Goal: Navigation & Orientation: Find specific page/section

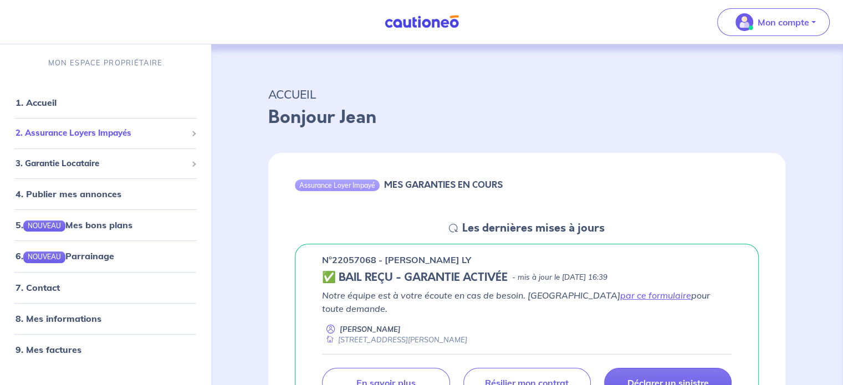
click at [105, 136] on span "2. Assurance Loyers Impayés" at bounding box center [101, 133] width 171 height 13
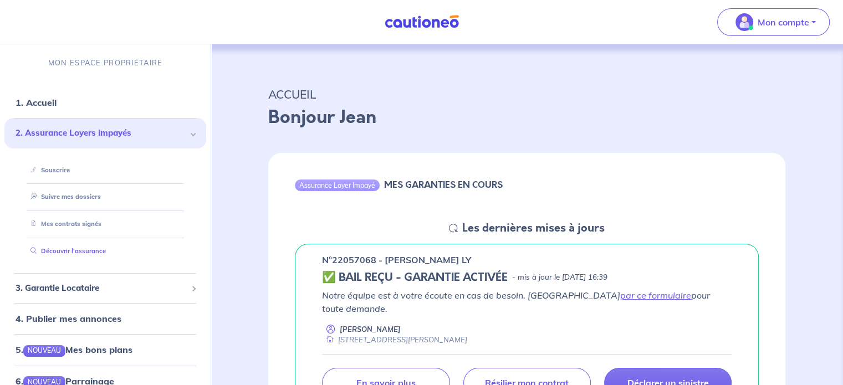
click at [97, 253] on link "Découvrir l'assurance" at bounding box center [66, 251] width 80 height 8
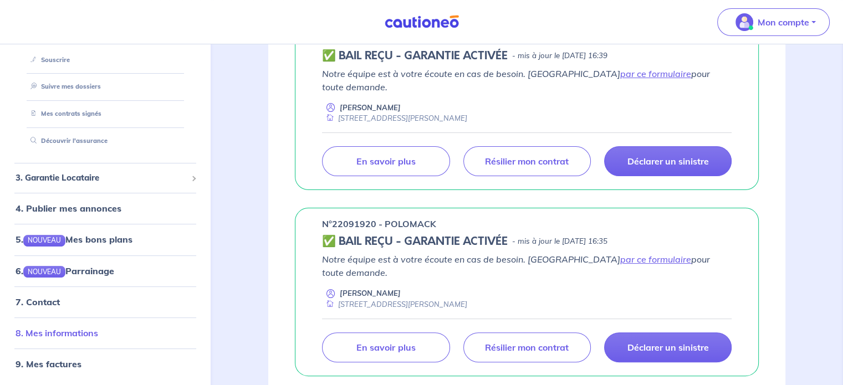
scroll to position [332, 0]
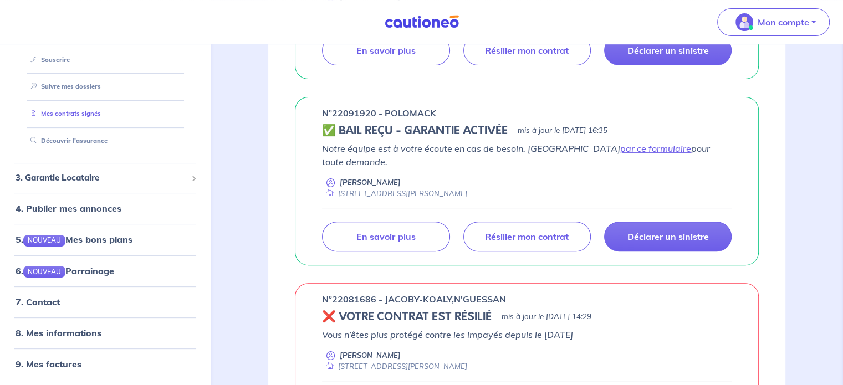
click at [86, 111] on link "Mes contrats signés" at bounding box center [63, 114] width 75 height 8
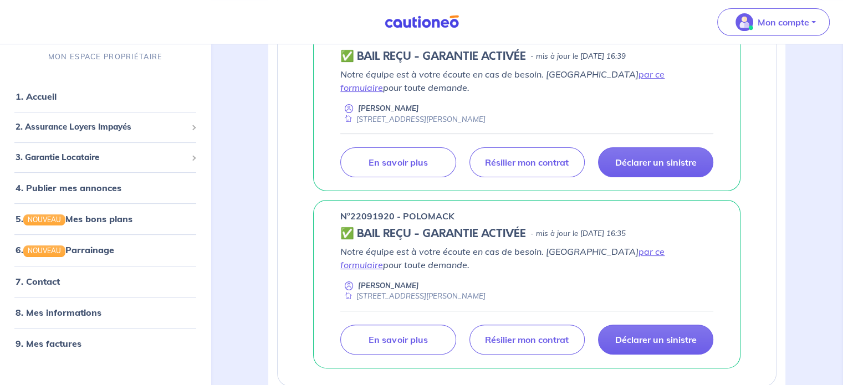
scroll to position [222, 0]
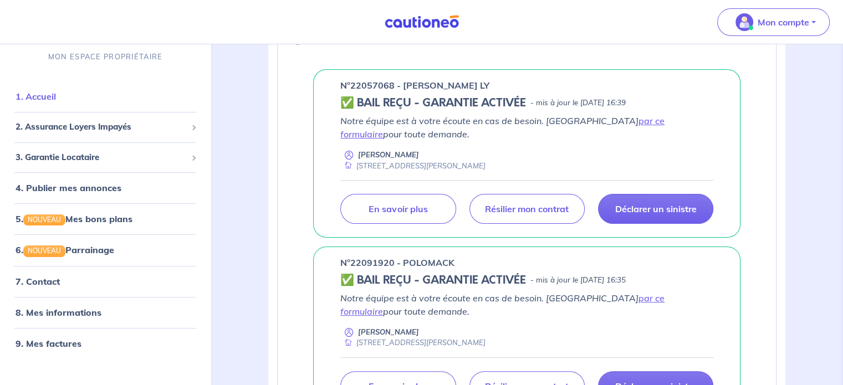
click at [53, 97] on link "1. Accueil" at bounding box center [36, 96] width 40 height 11
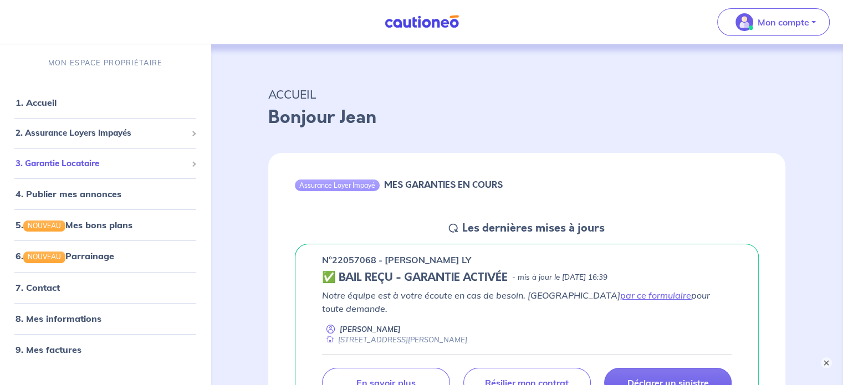
click at [75, 163] on span "3. Garantie Locataire" at bounding box center [101, 163] width 171 height 13
click at [48, 101] on link "1. Accueil" at bounding box center [36, 102] width 40 height 11
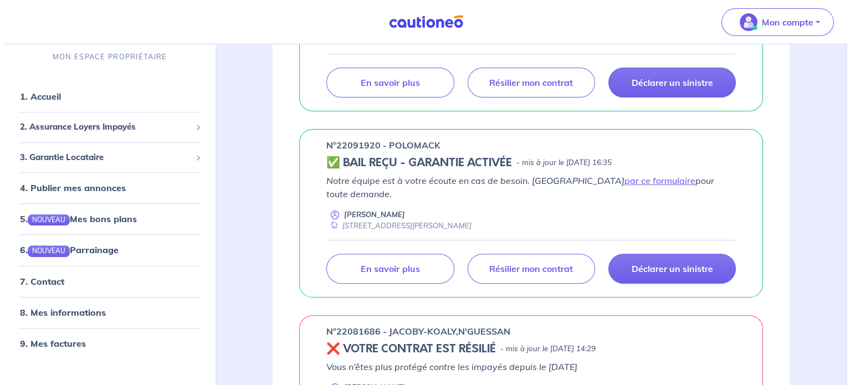
scroll to position [332, 0]
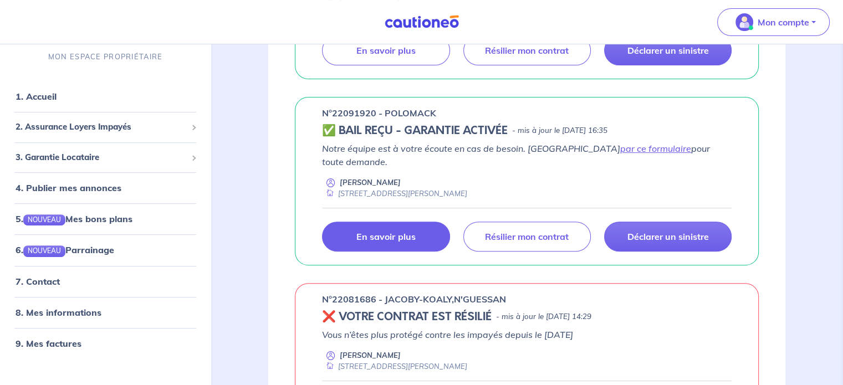
click at [367, 231] on p "En savoir plus" at bounding box center [385, 236] width 59 height 11
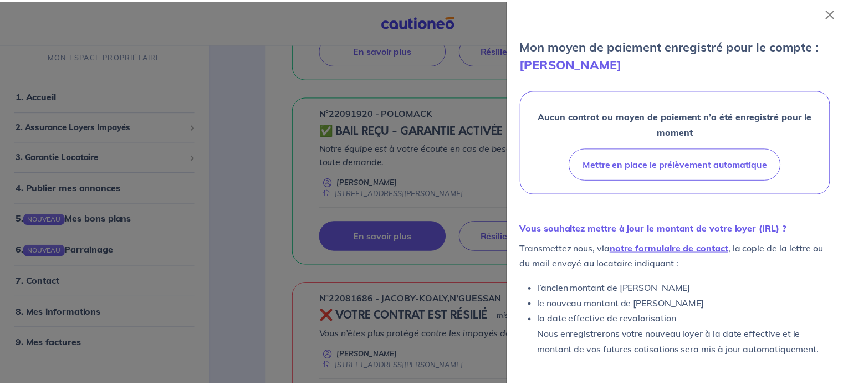
scroll to position [304, 0]
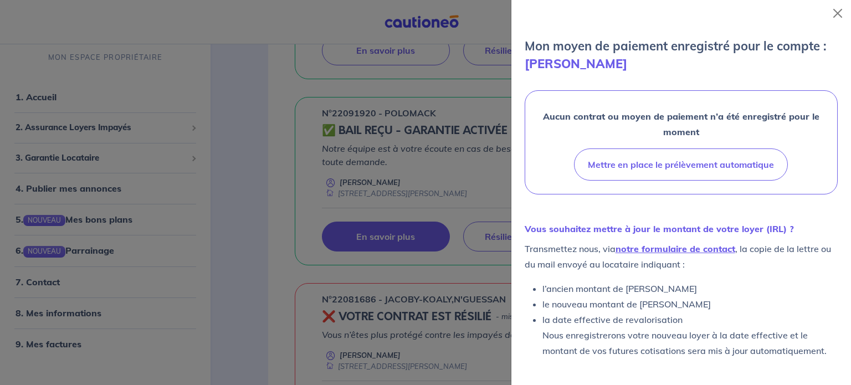
click at [50, 98] on div at bounding box center [425, 192] width 851 height 385
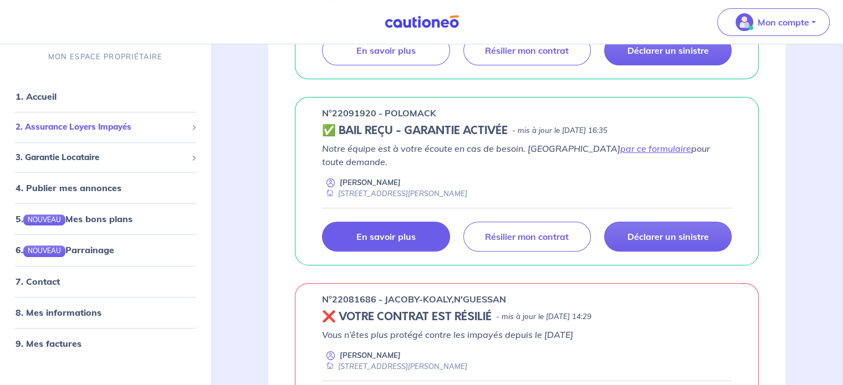
click at [76, 127] on span "2. Assurance Loyers Impayés" at bounding box center [101, 127] width 171 height 13
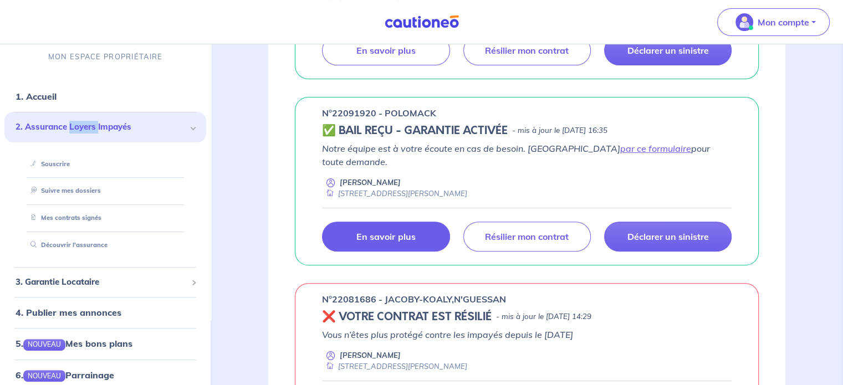
click at [76, 127] on span "2. Assurance Loyers Impayés" at bounding box center [101, 127] width 171 height 13
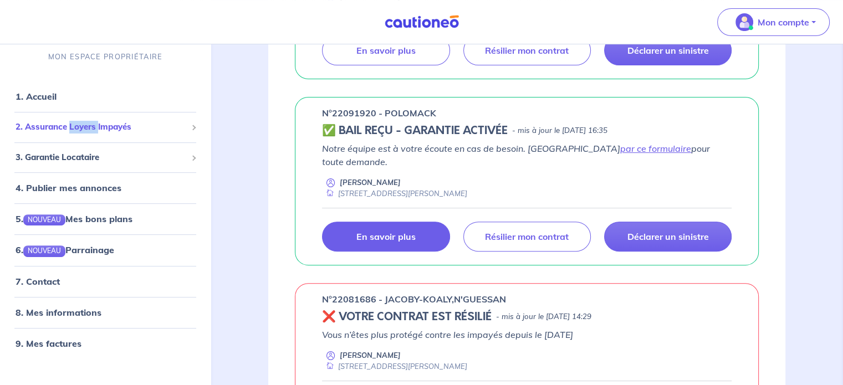
click at [77, 128] on span "2. Assurance Loyers Impayés" at bounding box center [101, 127] width 171 height 13
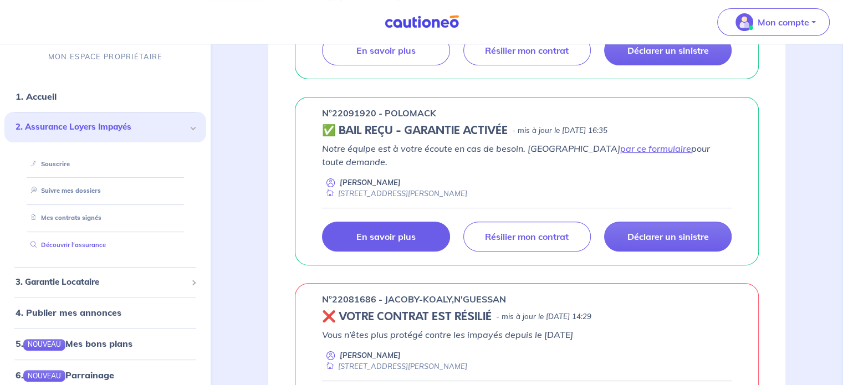
click at [87, 248] on link "Découvrir l'assurance" at bounding box center [66, 246] width 80 height 8
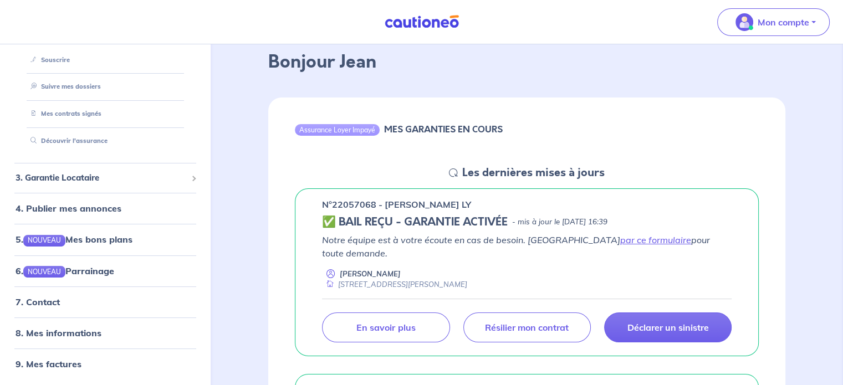
scroll to position [0, 0]
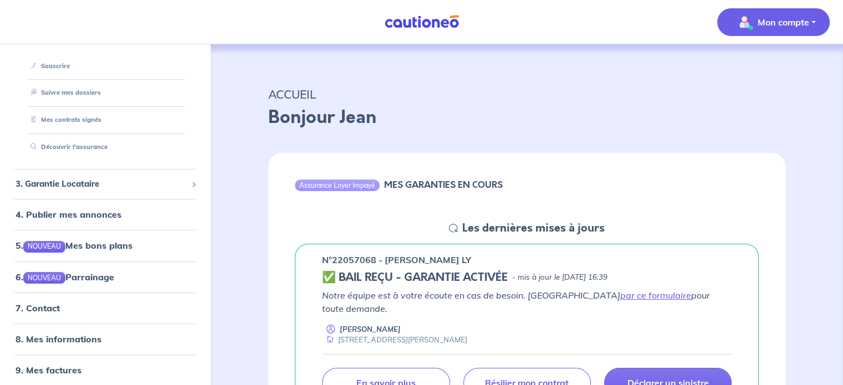
click at [803, 19] on p "Mon compte" at bounding box center [784, 22] width 52 height 13
click at [791, 70] on link "Mes informations" at bounding box center [762, 69] width 89 height 18
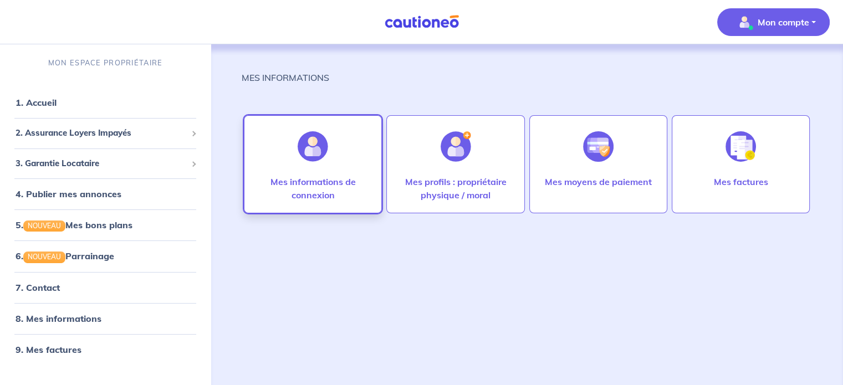
click at [316, 166] on div at bounding box center [313, 146] width 48 height 57
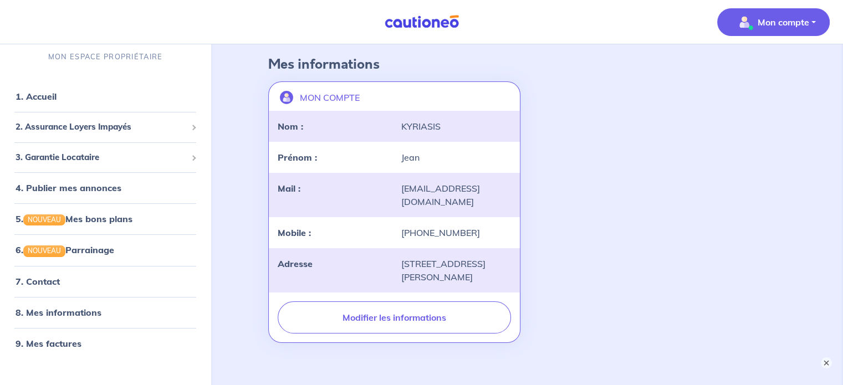
scroll to position [95, 0]
